Goal: Check status: Check status

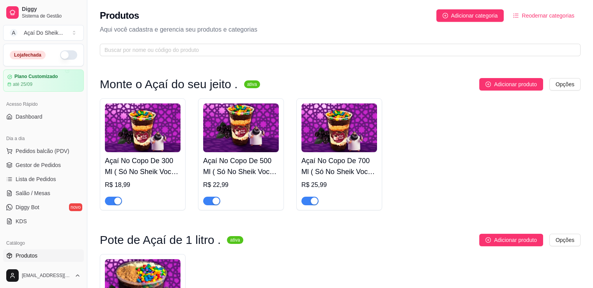
scroll to position [78, 0]
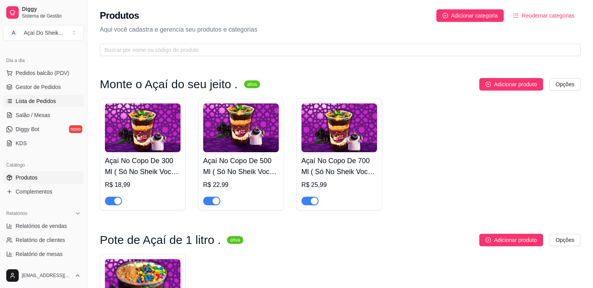
click at [36, 100] on span "Lista de Pedidos" at bounding box center [36, 101] width 41 height 8
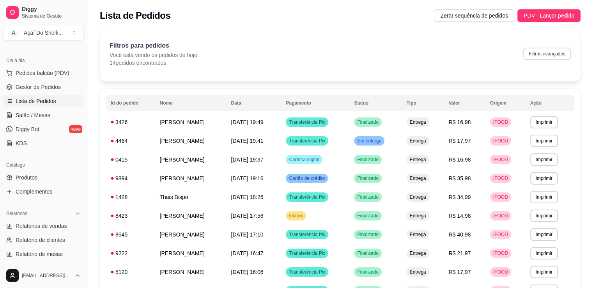
click at [540, 53] on button "Filtros avançados" at bounding box center [547, 54] width 48 height 12
select select "0"
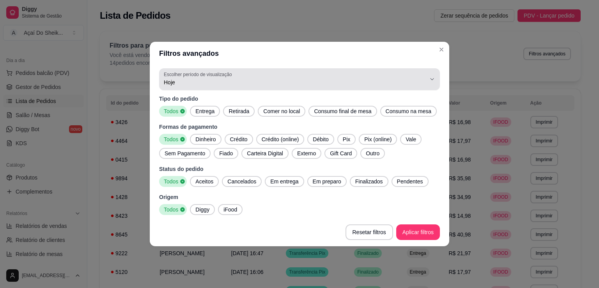
click at [430, 80] on icon "button" at bounding box center [432, 79] width 6 height 6
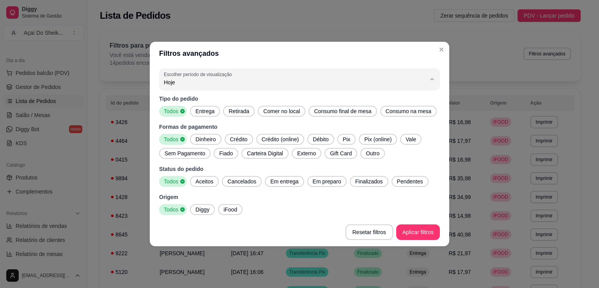
click at [192, 117] on span "Ontem" at bounding box center [296, 113] width 250 height 7
type input "1"
select select "1"
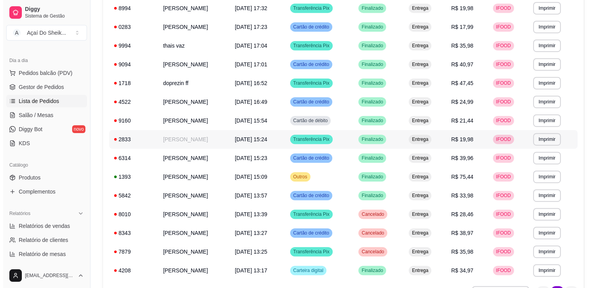
scroll to position [390, 0]
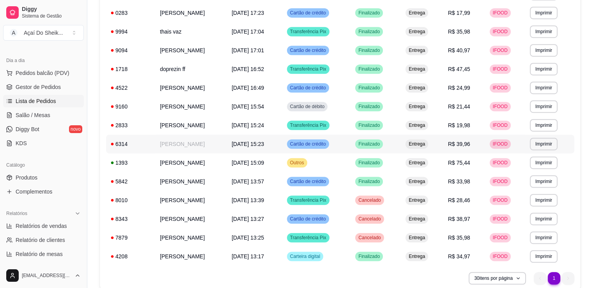
click at [204, 144] on td "[PERSON_NAME]" at bounding box center [191, 144] width 72 height 19
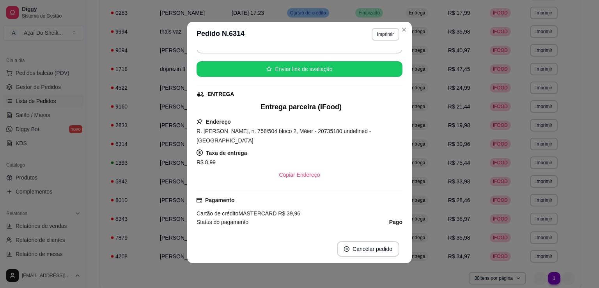
scroll to position [0, 0]
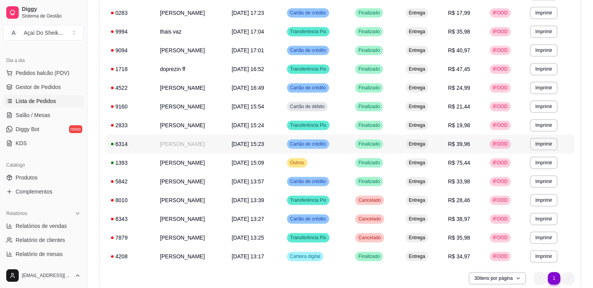
click at [193, 148] on td "[PERSON_NAME]" at bounding box center [191, 144] width 72 height 19
